Goal: Information Seeking & Learning: Learn about a topic

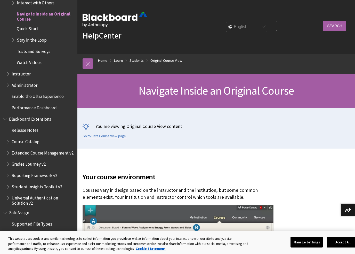
scroll to position [720, 0]
click at [23, 138] on span "Course Catalog" at bounding box center [26, 141] width 28 height 7
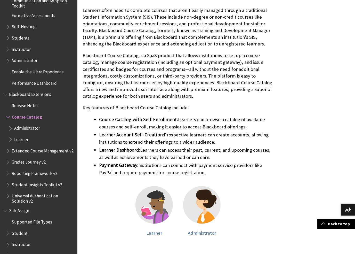
scroll to position [116, 0]
click at [171, 197] on img at bounding box center [153, 204] width 37 height 37
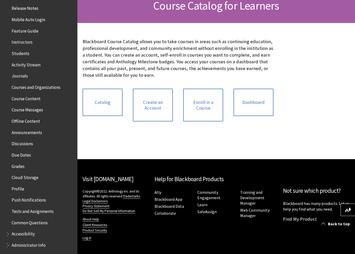
scroll to position [73, 0]
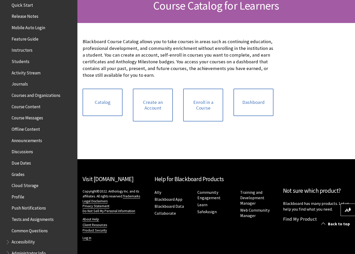
click at [24, 105] on span "Course Content" at bounding box center [26, 105] width 29 height 7
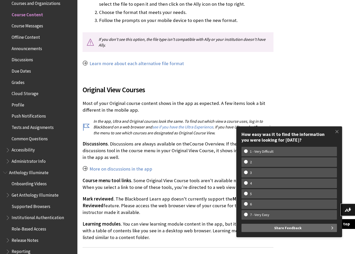
scroll to position [658, 0]
